Goal: Task Accomplishment & Management: Complete application form

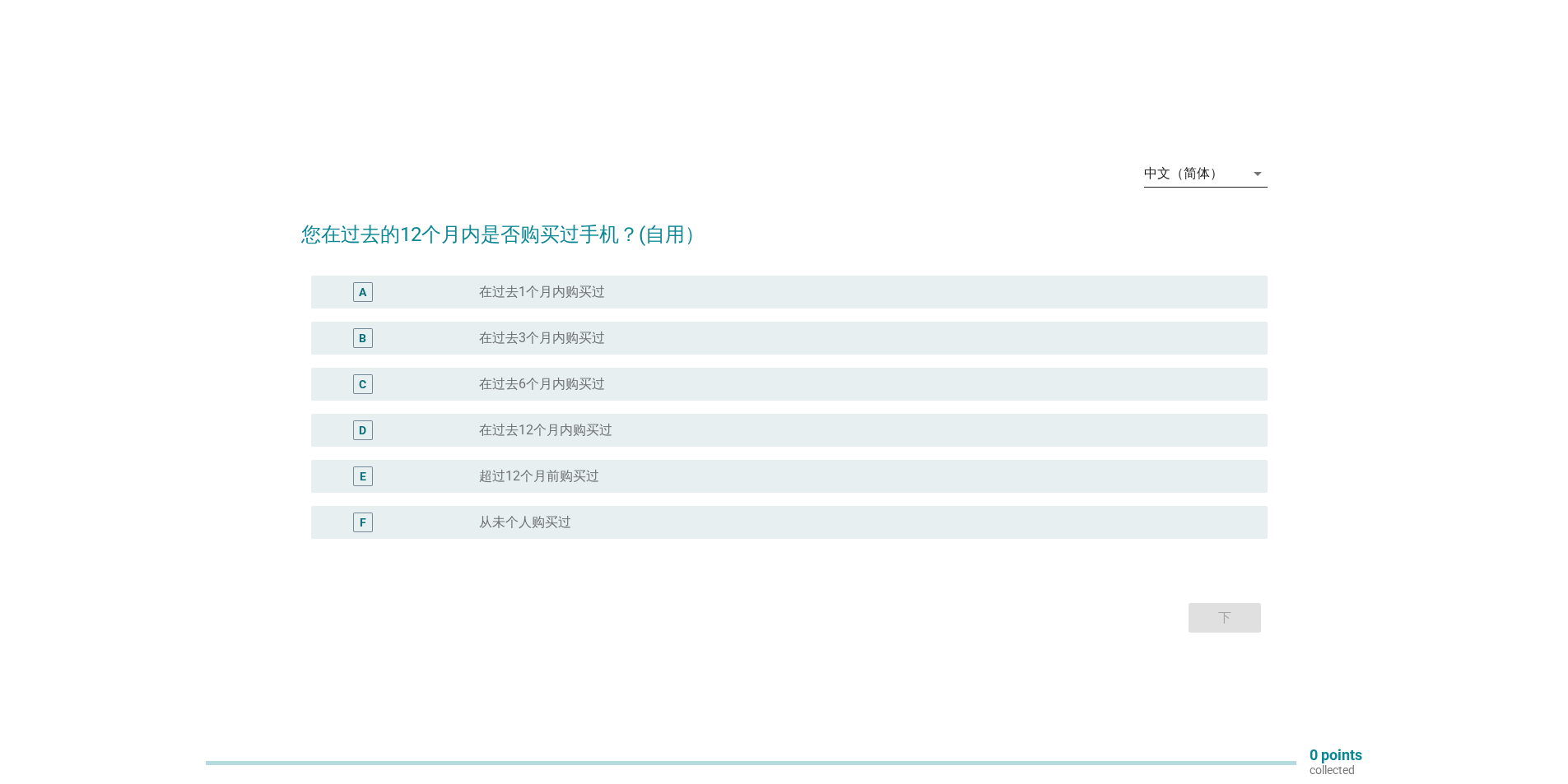
click at [1241, 179] on div "中文（简体）" at bounding box center [1194, 173] width 101 height 26
click at [1217, 227] on div "Bahasa Melayu" at bounding box center [1205, 226] width 97 height 19
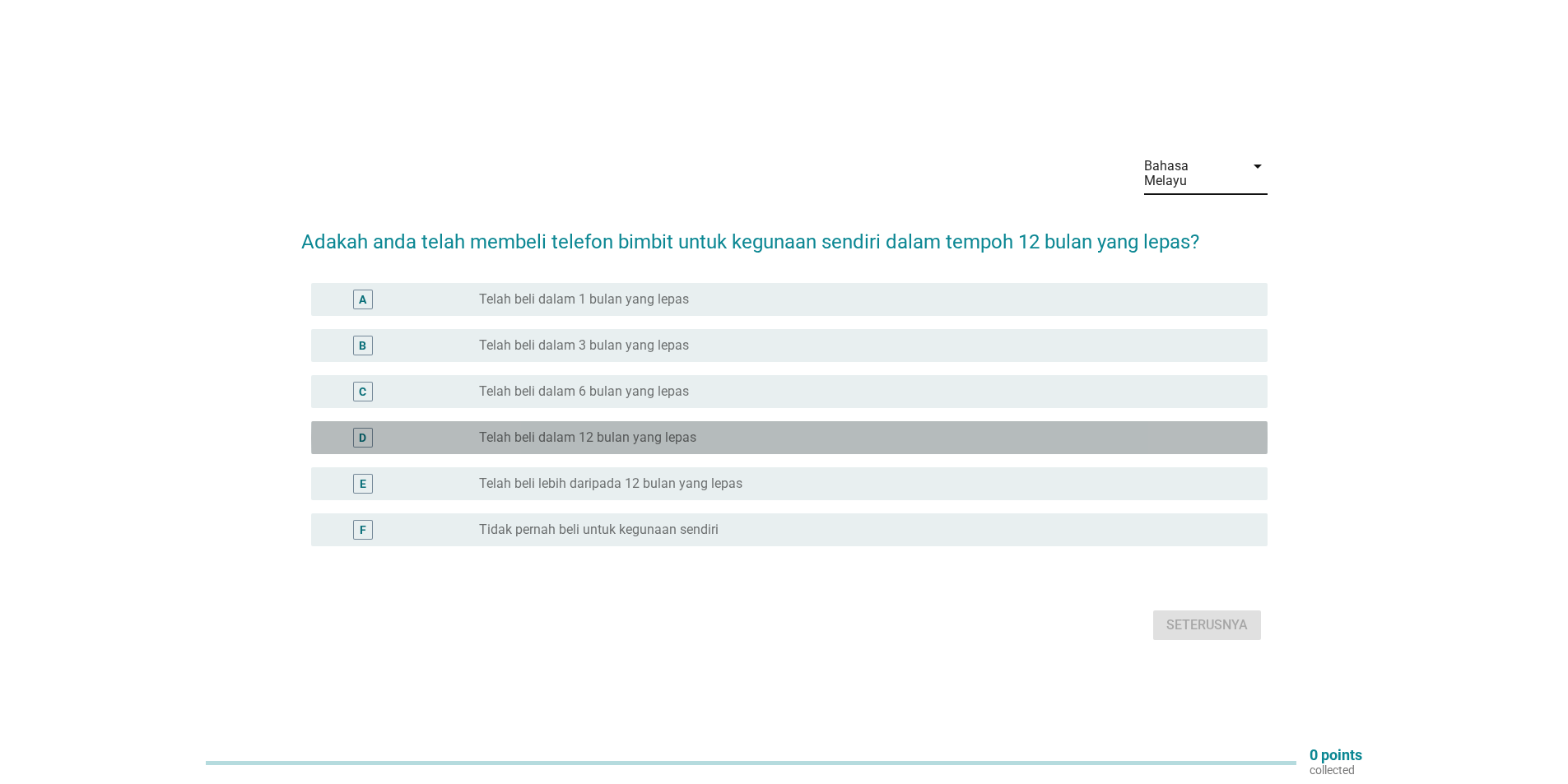
click at [650, 430] on label "Telah beli dalam 12 bulan yang lepas" at bounding box center [588, 437] width 217 height 16
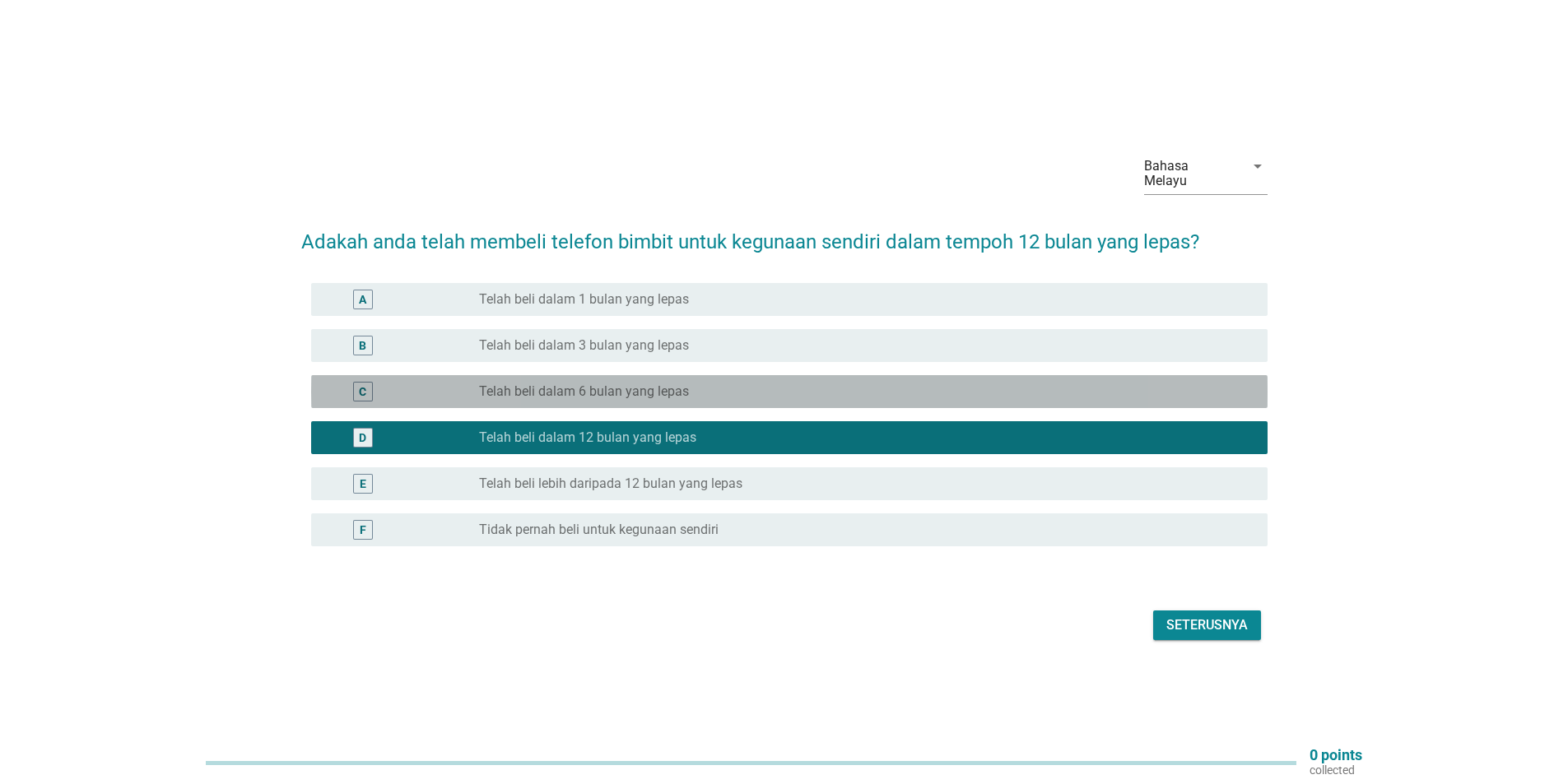
click at [647, 396] on div "C radio_button_unchecked Telah beli dalam 6 bulan yang lepas" at bounding box center [789, 392] width 956 height 33
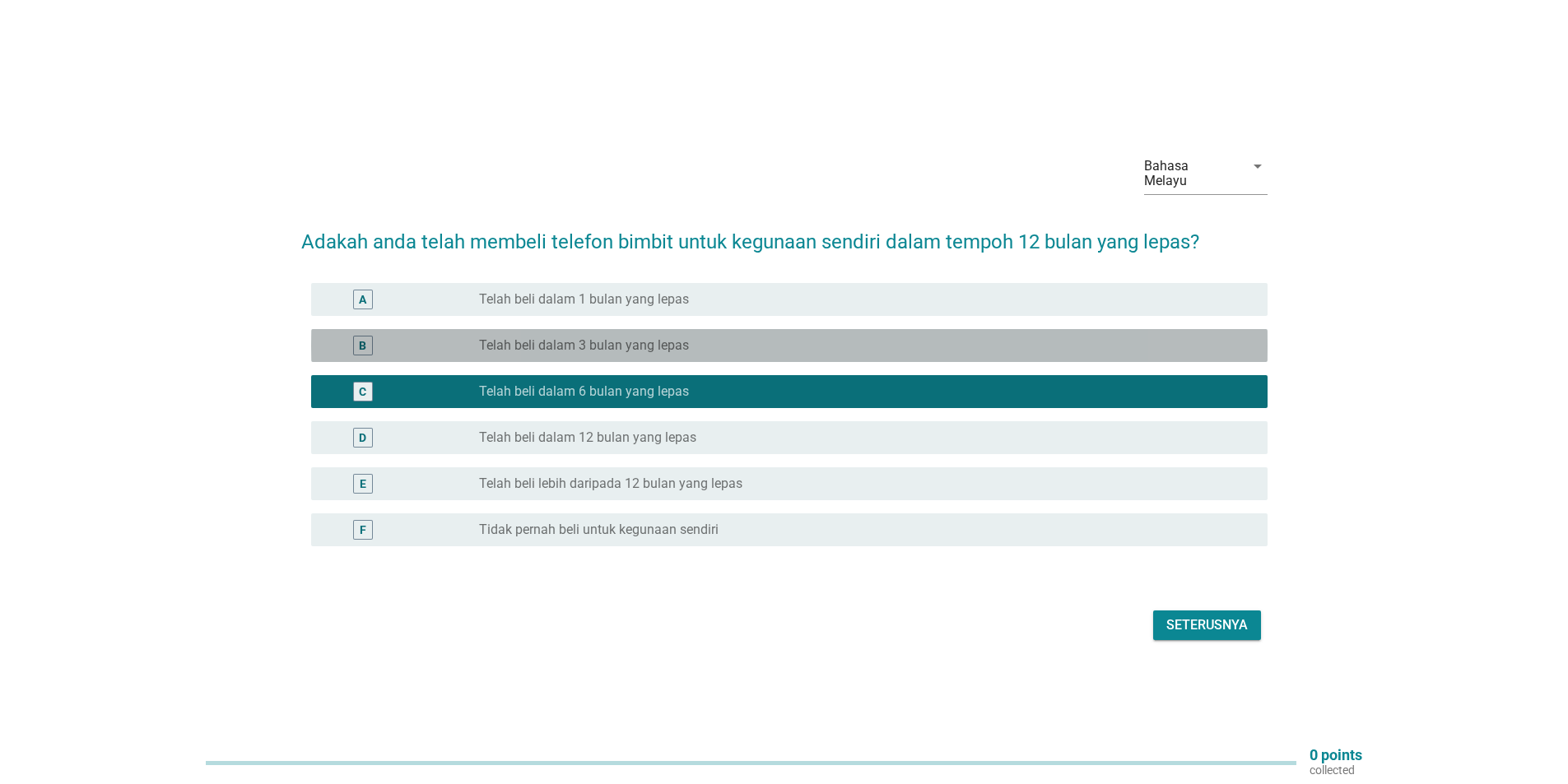
click at [648, 339] on label "Telah beli dalam 3 bulan yang lepas" at bounding box center [584, 346] width 210 height 16
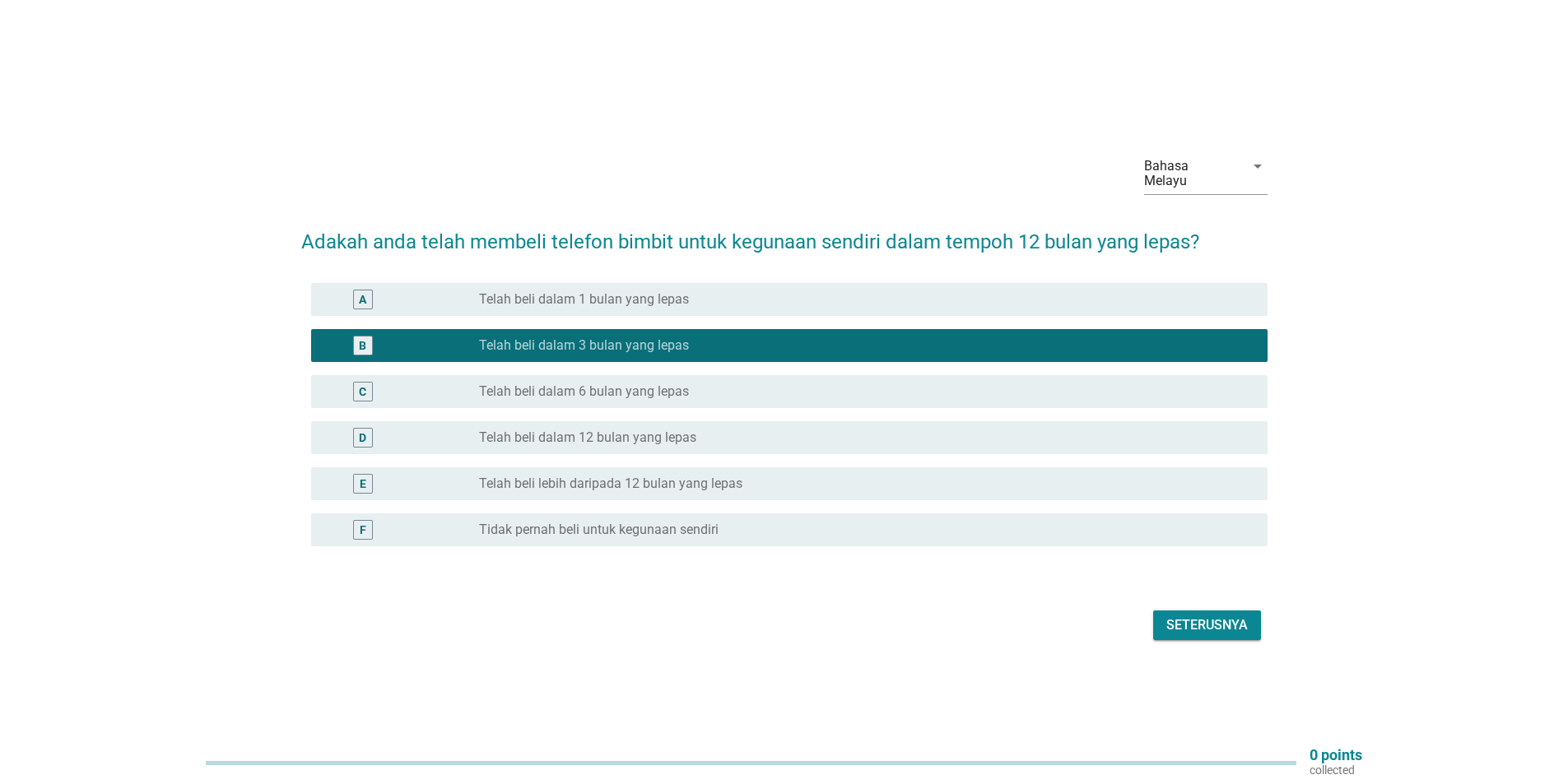
click at [657, 296] on label "Telah beli dalam 1 bulan yang lepas" at bounding box center [584, 299] width 210 height 16
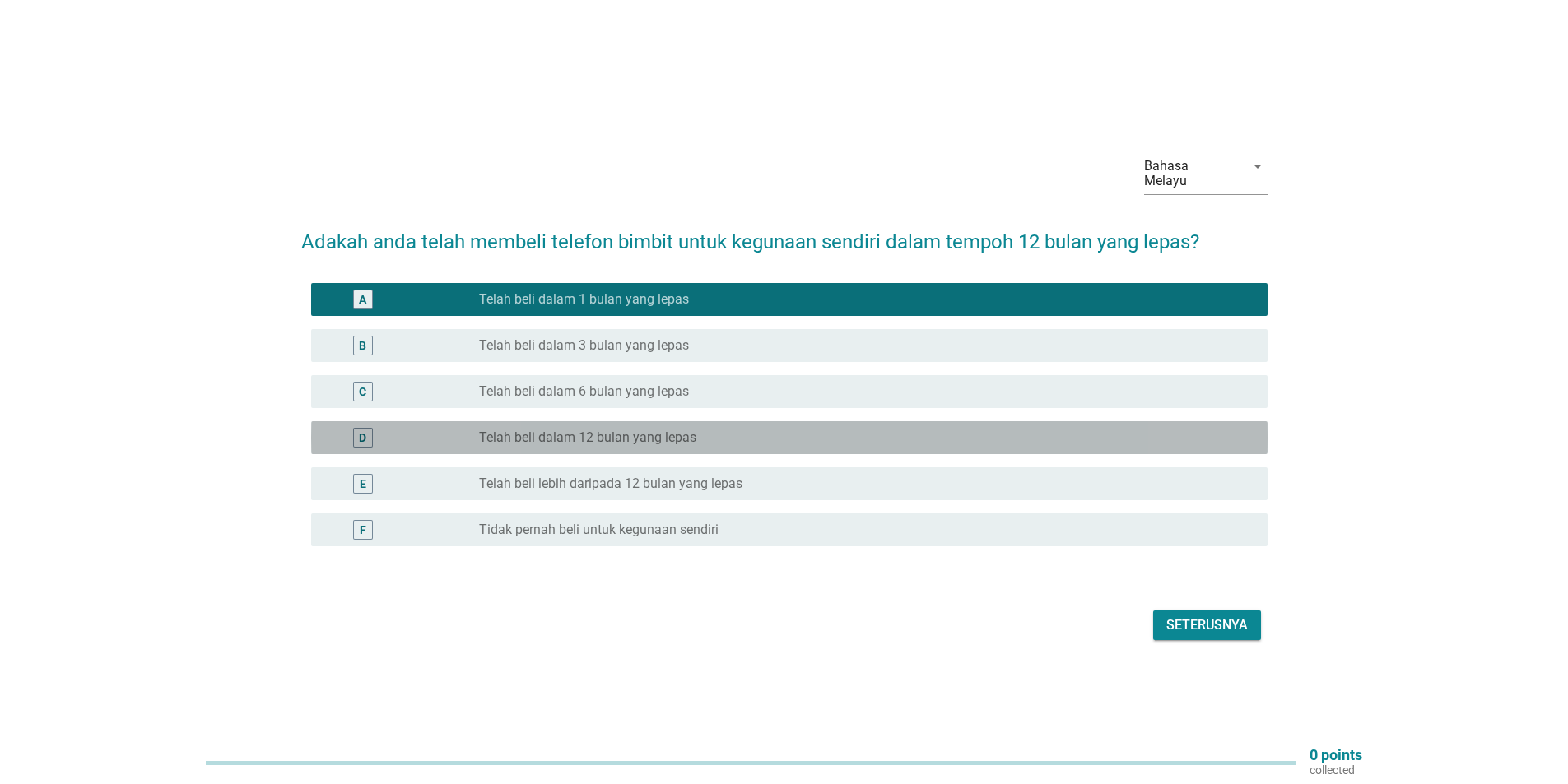
click at [697, 437] on div "radio_button_unchecked Telah beli dalam 12 bulan yang lepas" at bounding box center [859, 437] width 762 height 16
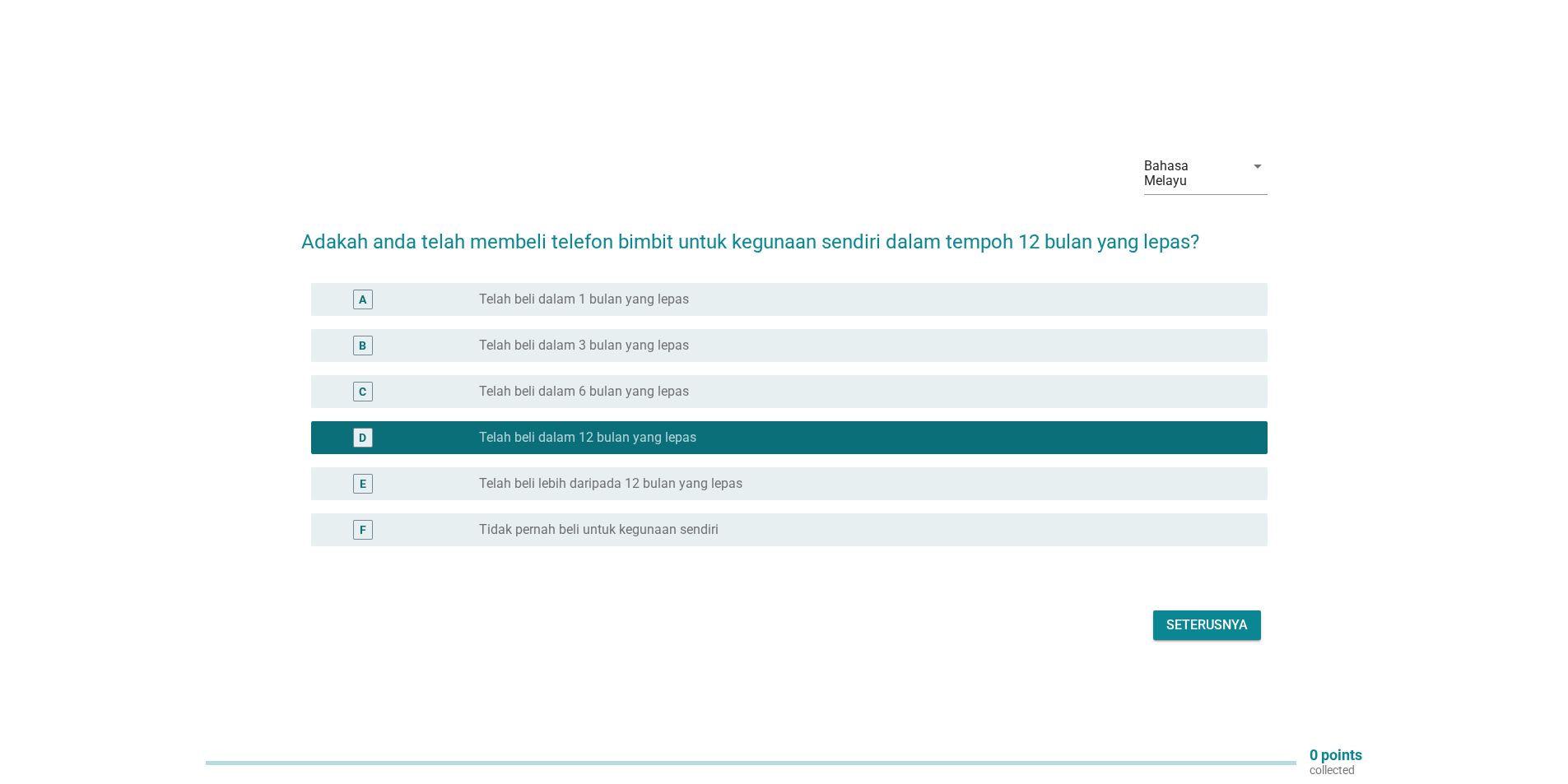
click at [1243, 621] on div "Seterusnya" at bounding box center [1207, 625] width 81 height 19
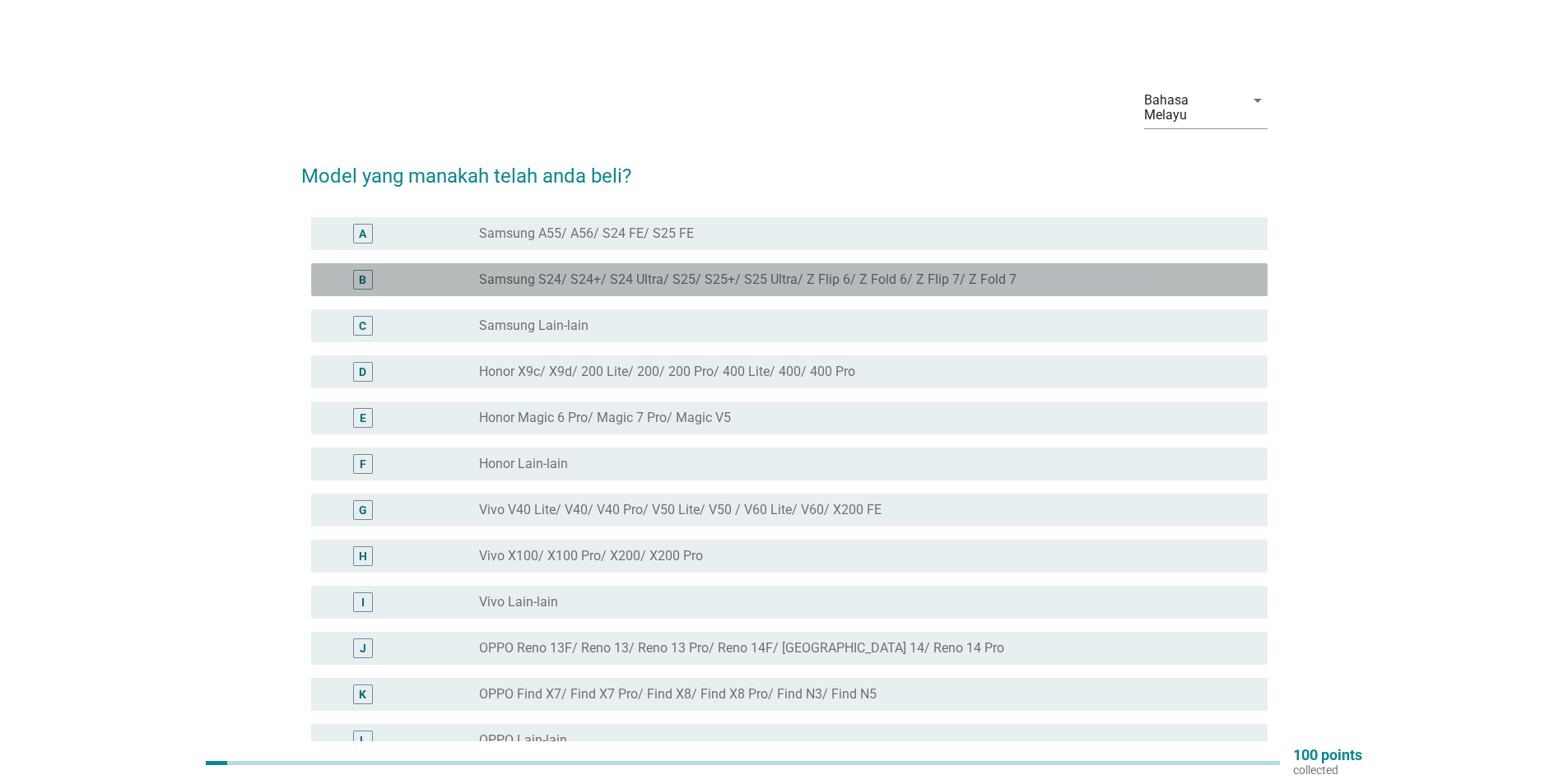
click at [723, 272] on label "Samsung S24/ S24+/ S24 Ultra/ S25/ S25+/ S25 Ultra/ Z Flip 6/ Z Fold 6/ Z Flip …" at bounding box center [747, 280] width 537 height 16
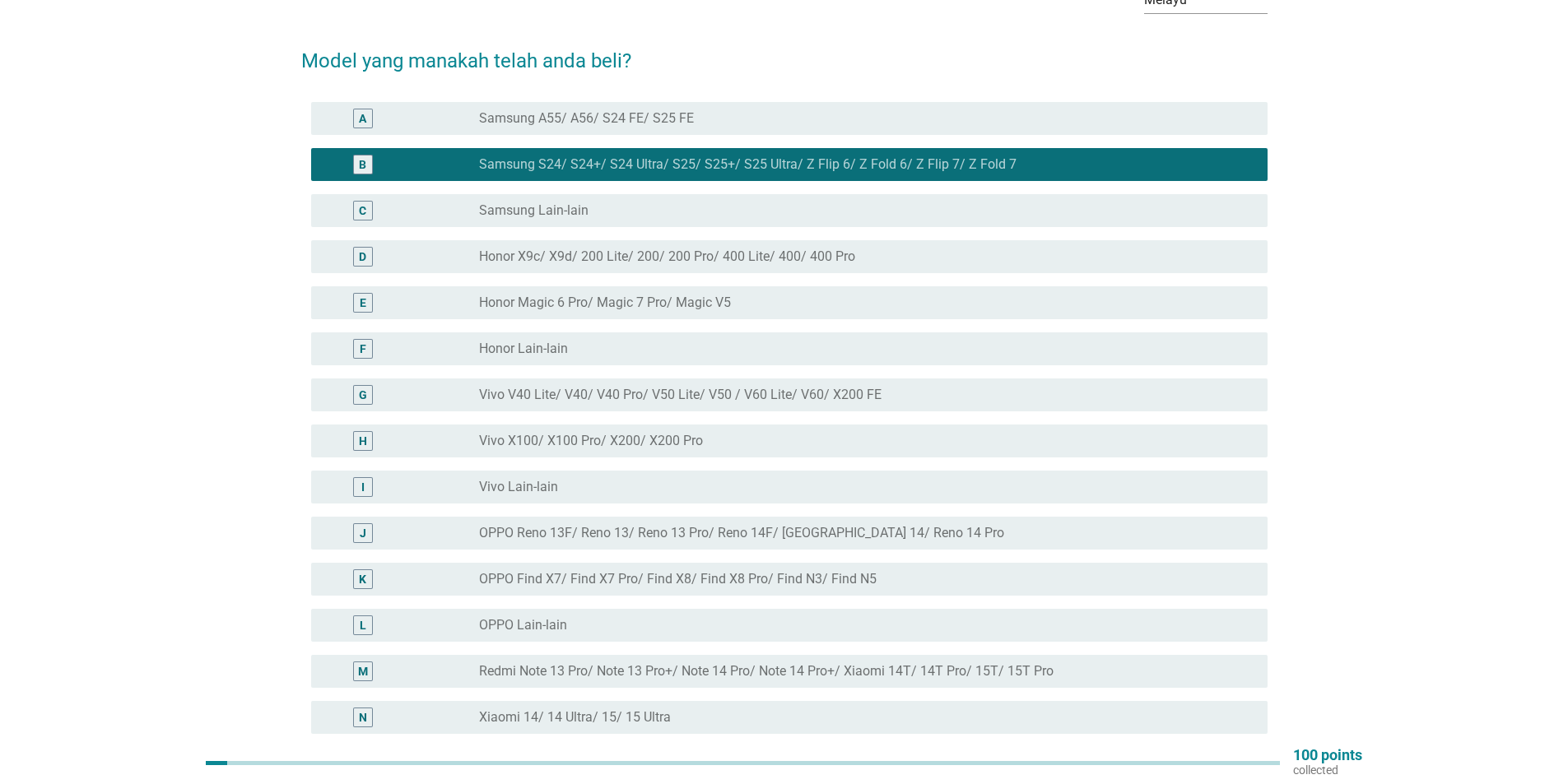
scroll to position [111, 0]
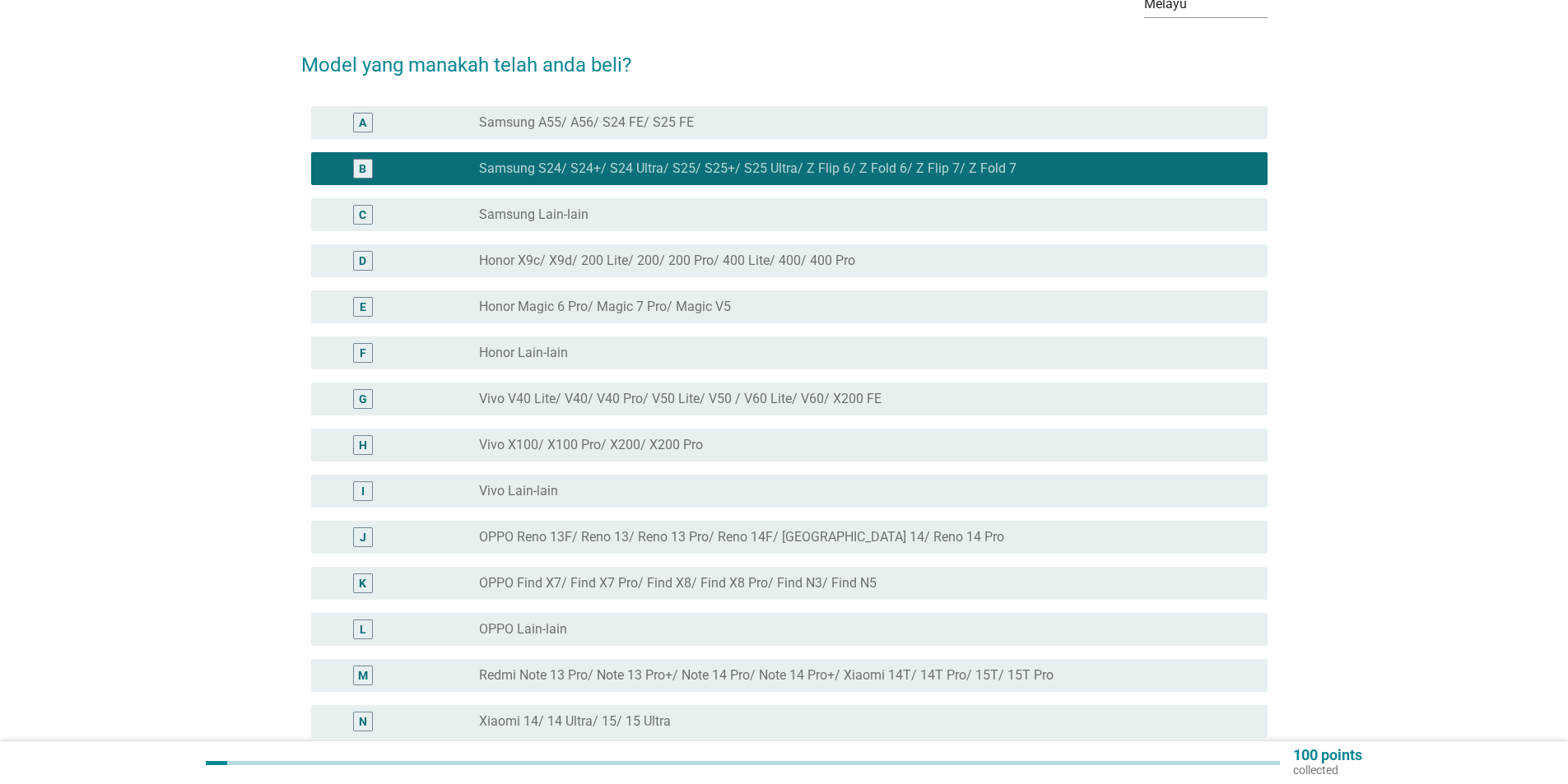
click at [729, 391] on label "Vivo V40 Lite/ V40/ V40 Pro/ V50 Lite/ V50 / V60 Lite/ V60/ X200 FE" at bounding box center [680, 399] width 403 height 16
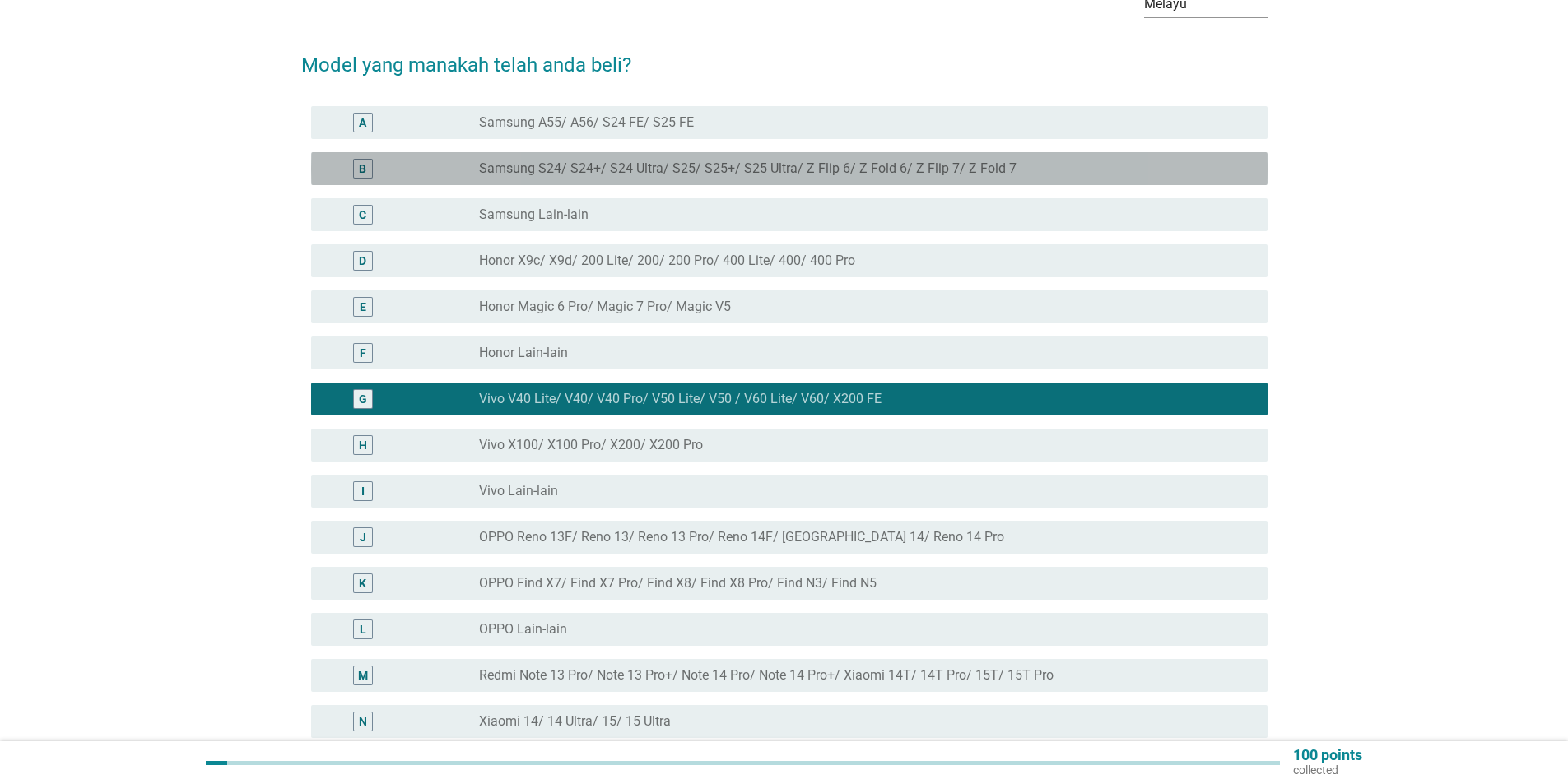
drag, startPoint x: 677, startPoint y: 156, endPoint x: 693, endPoint y: 160, distance: 16.5
click at [679, 161] on label "Samsung S24/ S24+/ S24 Ultra/ S25/ S25+/ S25 Ultra/ Z Flip 6/ Z Fold 6/ Z Flip …" at bounding box center [747, 168] width 537 height 16
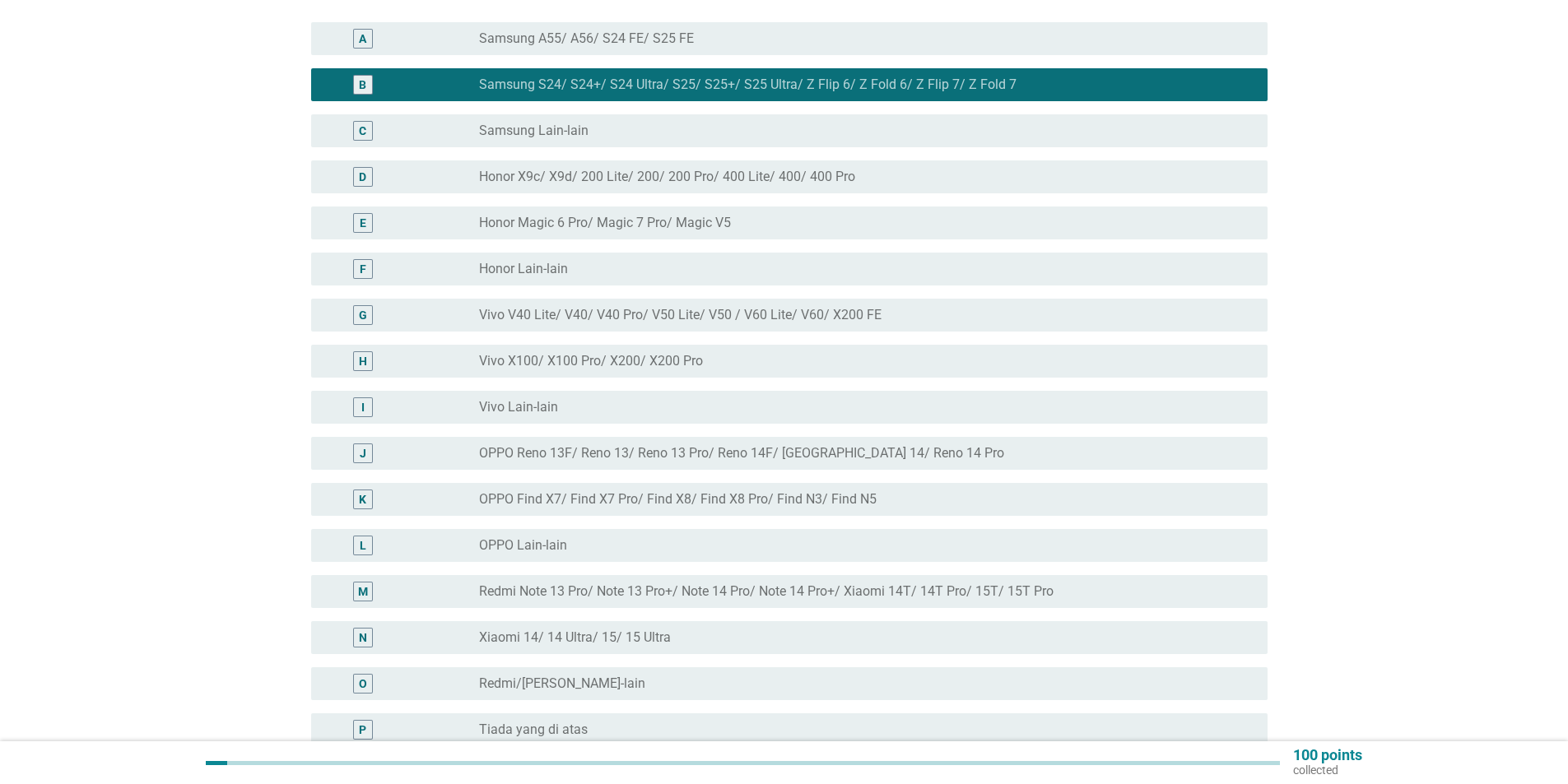
scroll to position [358, 0]
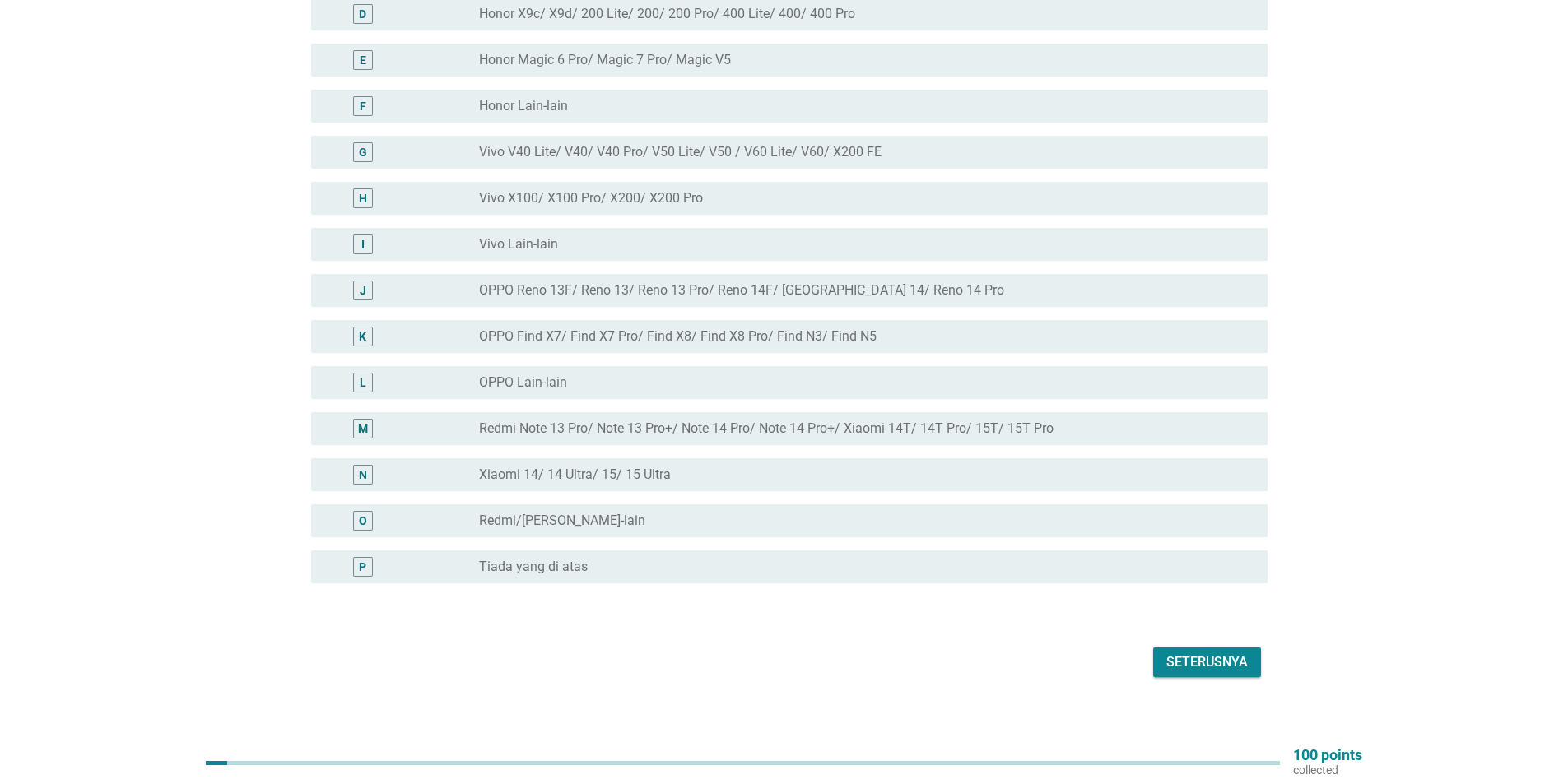
click at [1238, 652] on div "Seterusnya" at bounding box center [1207, 662] width 81 height 19
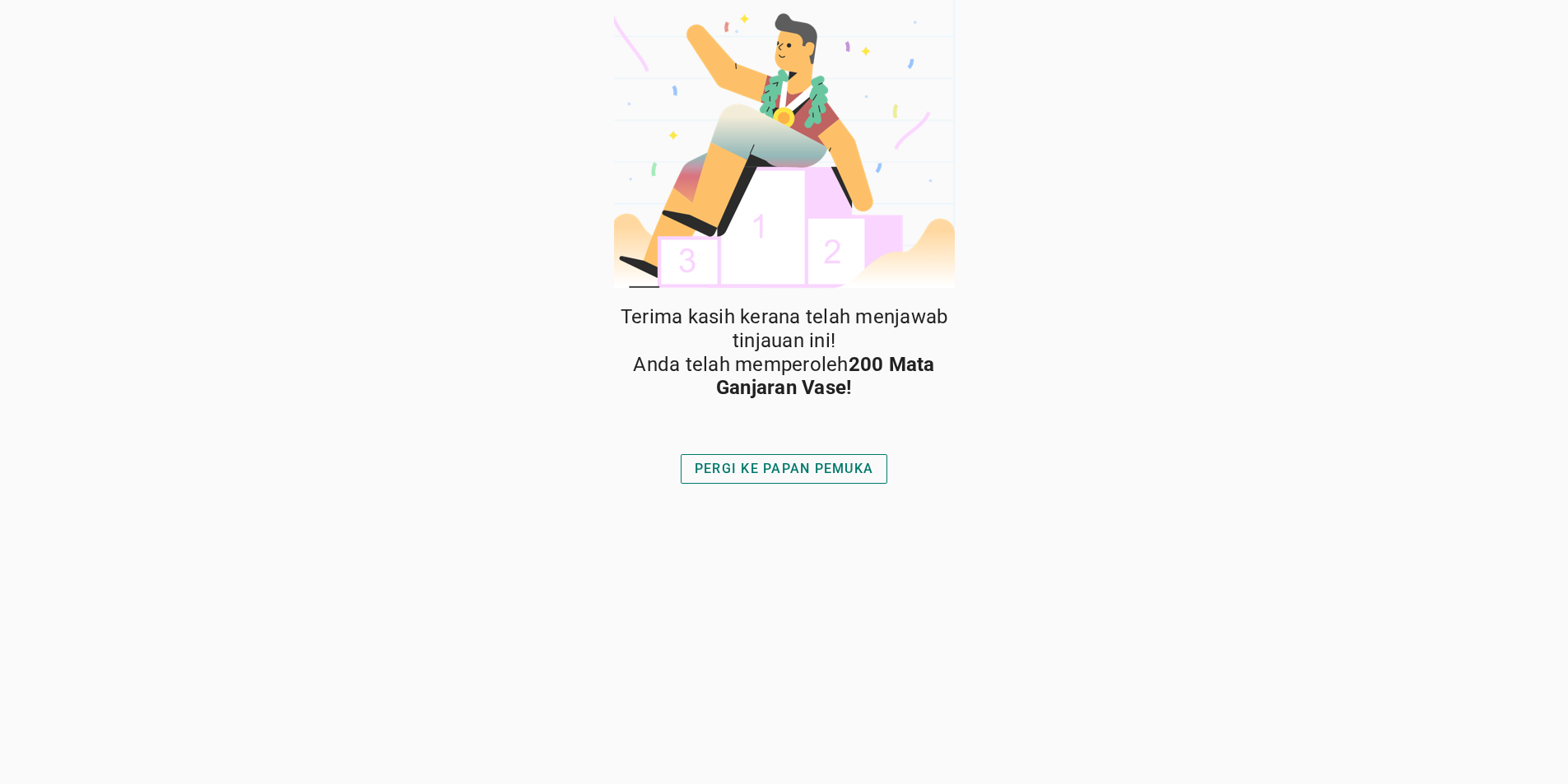
click at [805, 473] on div "PERGI KE PAPAN PEMUKA" at bounding box center [784, 468] width 179 height 19
